Goal: Information Seeking & Learning: Learn about a topic

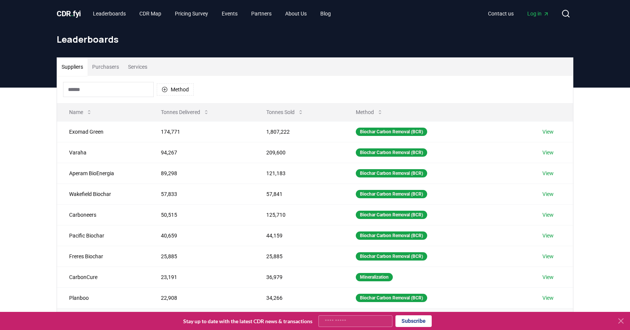
scroll to position [90, 0]
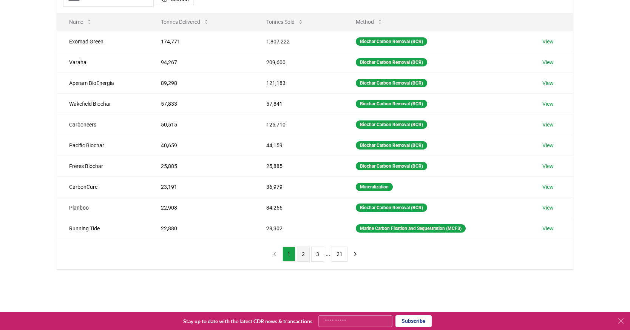
click at [303, 258] on button "2" at bounding box center [303, 254] width 13 height 15
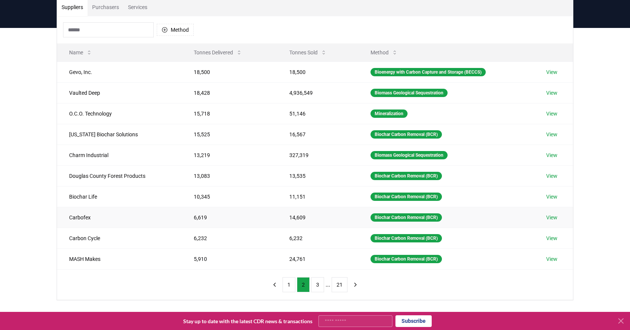
scroll to position [77, 0]
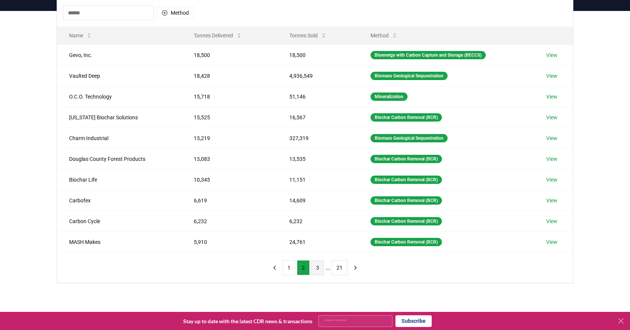
click at [320, 267] on button "3" at bounding box center [317, 267] width 13 height 15
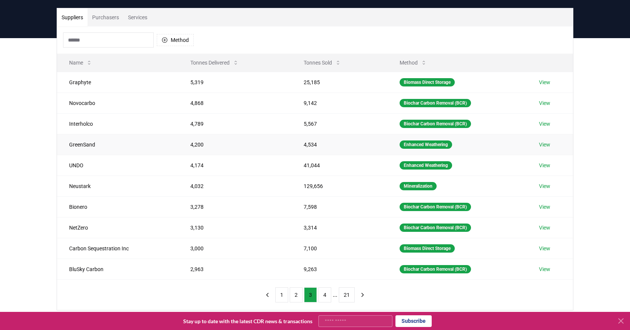
scroll to position [50, 0]
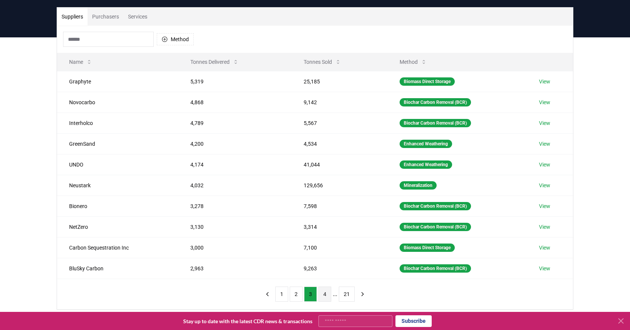
click at [326, 293] on button "4" at bounding box center [324, 294] width 13 height 15
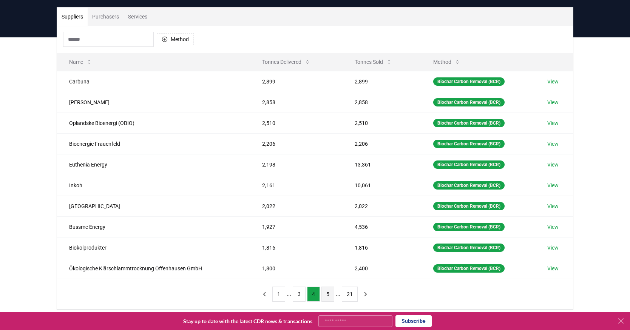
click at [327, 293] on button "5" at bounding box center [327, 294] width 13 height 15
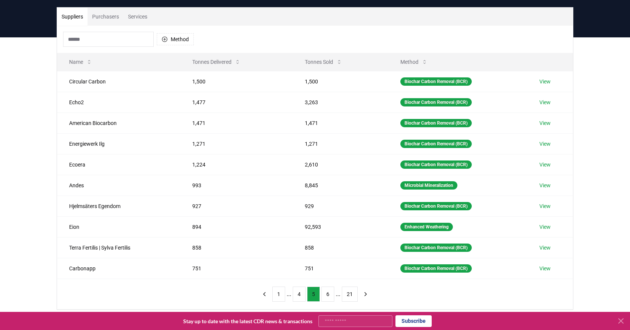
click at [327, 293] on button "6" at bounding box center [327, 294] width 13 height 15
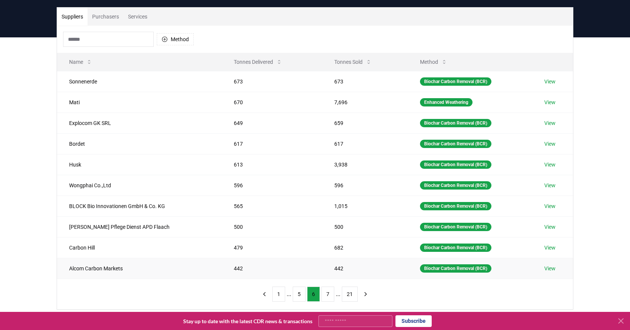
click at [125, 269] on td "Alcom Carbon Markets" at bounding box center [139, 268] width 165 height 21
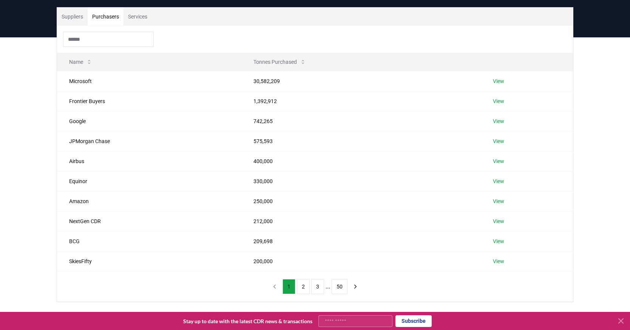
click at [103, 19] on button "Purchasers" at bounding box center [106, 17] width 36 height 18
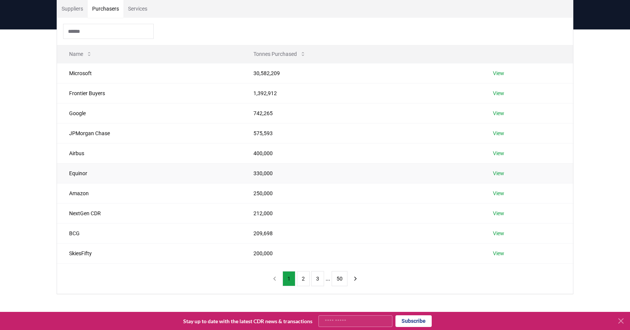
scroll to position [60, 0]
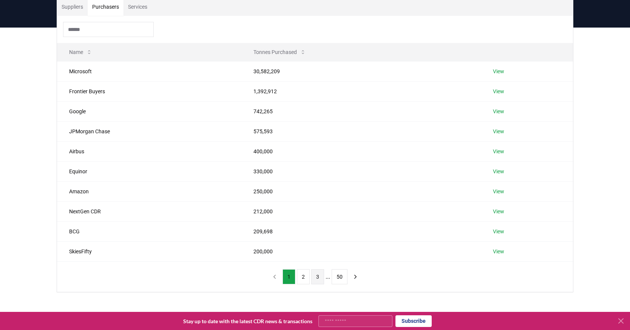
click at [321, 273] on button "3" at bounding box center [317, 276] width 13 height 15
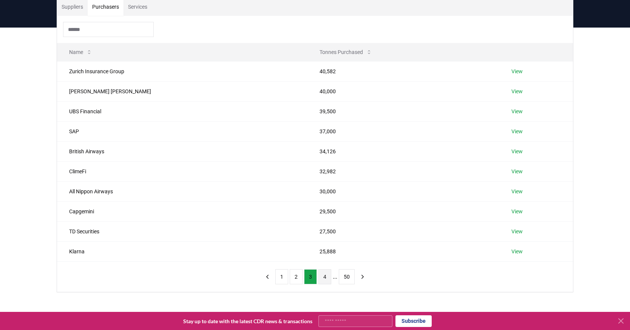
click at [321, 275] on button "4" at bounding box center [324, 276] width 13 height 15
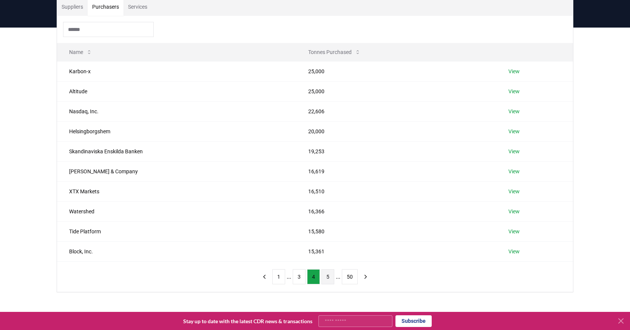
click at [327, 276] on button "5" at bounding box center [327, 276] width 13 height 15
